Goal: Task Accomplishment & Management: Complete application form

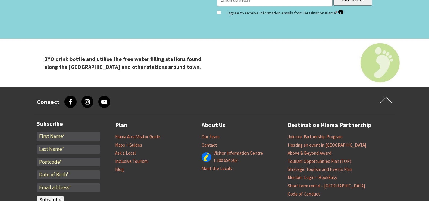
scroll to position [2469, 0]
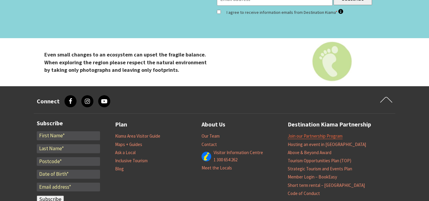
click at [304, 133] on link "Join our Partnership Program" at bounding box center [315, 136] width 55 height 6
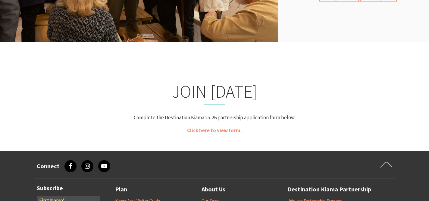
scroll to position [1141, 0]
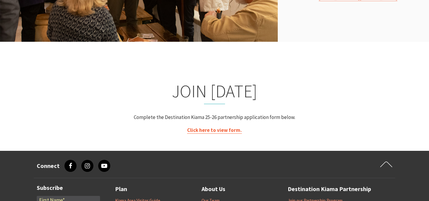
click at [222, 127] on link "Click here to view form." at bounding box center [214, 130] width 55 height 7
